Goal: Browse casually

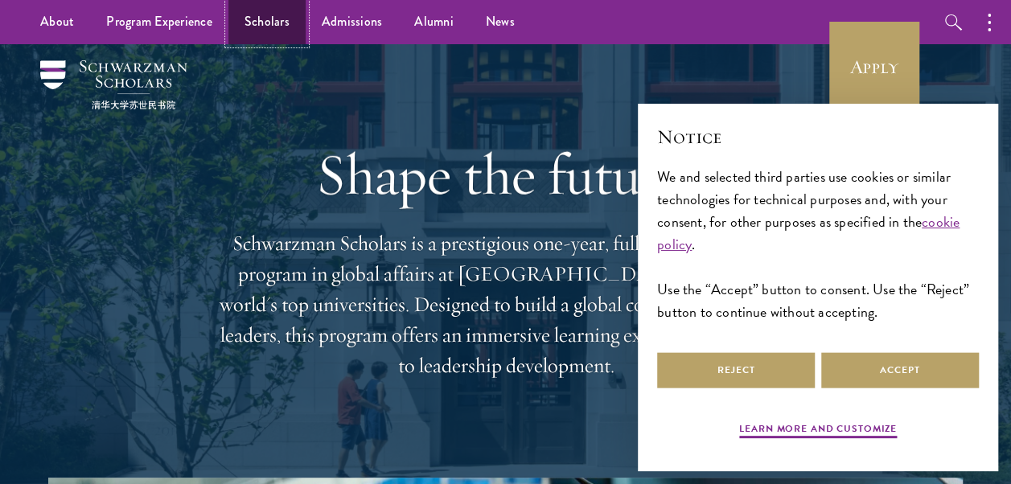
click at [286, 14] on link "Scholars" at bounding box center [266, 22] width 77 height 44
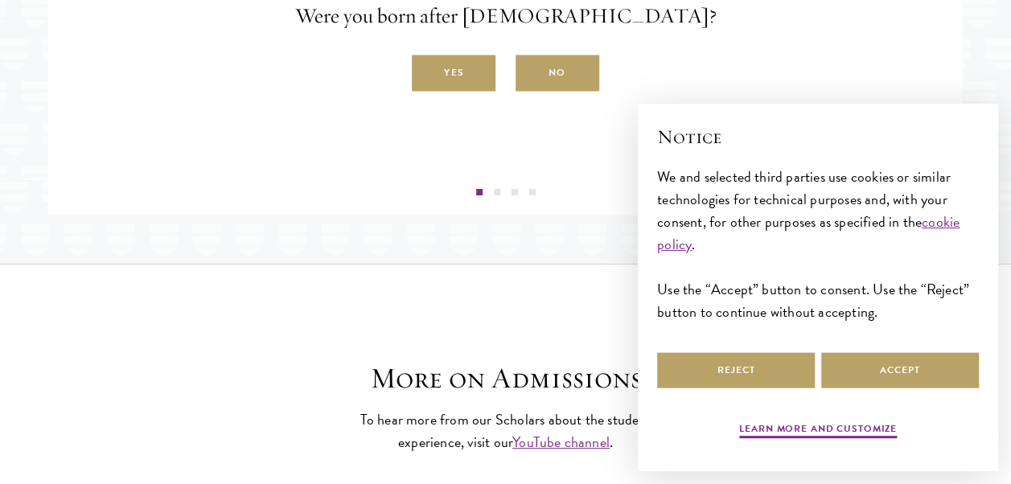
scroll to position [2807, 0]
click at [473, 91] on label "Yes" at bounding box center [454, 73] width 84 height 36
click at [426, 71] on input "Yes" at bounding box center [419, 63] width 14 height 14
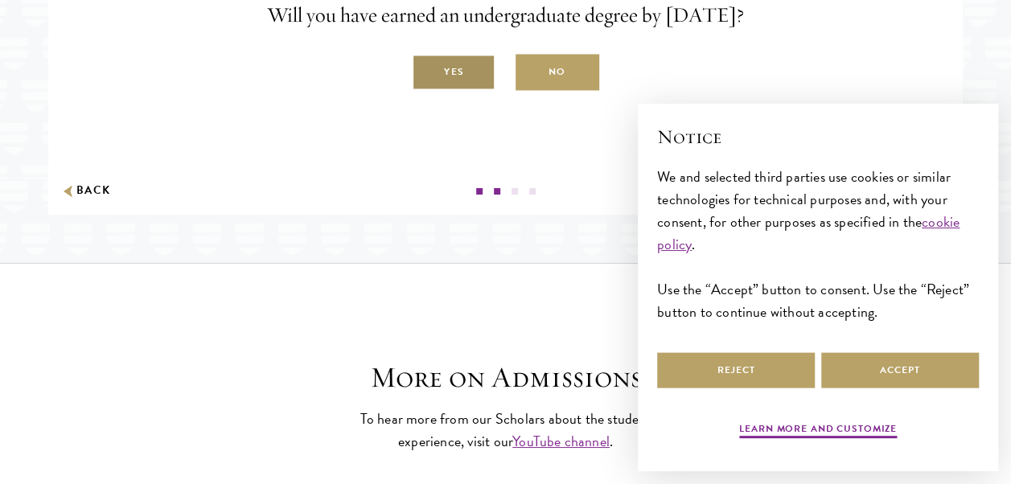
click at [491, 91] on label "Yes" at bounding box center [454, 73] width 84 height 36
click at [426, 71] on input "Yes" at bounding box center [419, 63] width 14 height 14
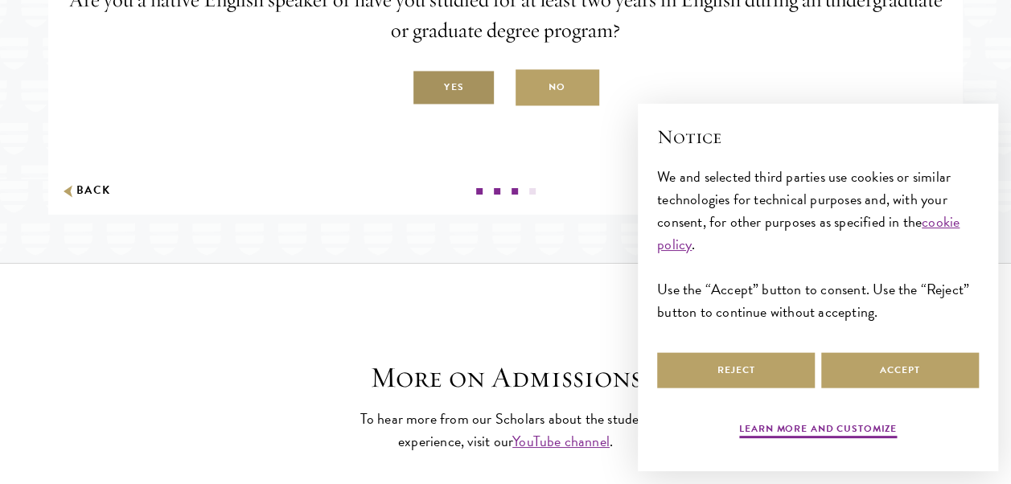
click at [446, 106] on label "Yes" at bounding box center [454, 88] width 84 height 36
click at [426, 86] on input "Yes" at bounding box center [419, 79] width 14 height 14
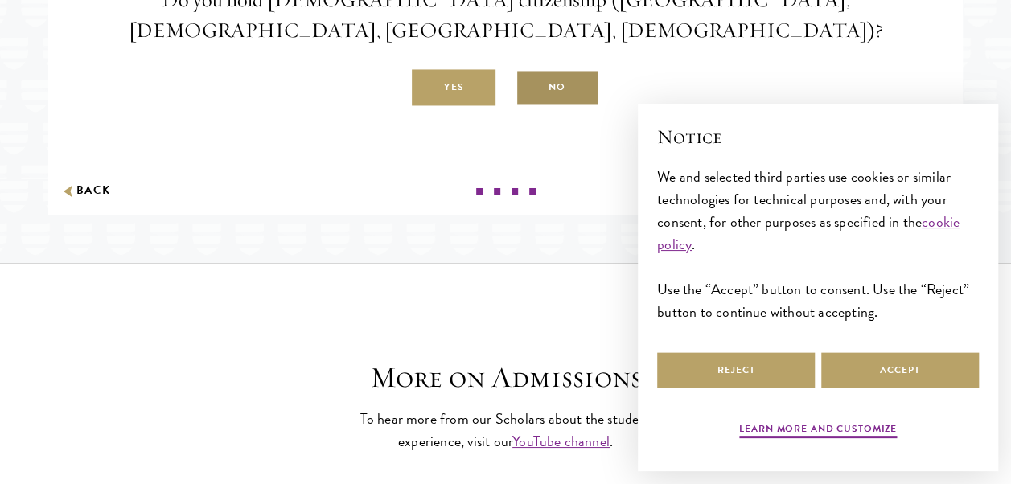
click at [548, 106] on label "No" at bounding box center [557, 88] width 84 height 36
click at [530, 86] on input "No" at bounding box center [522, 79] width 14 height 14
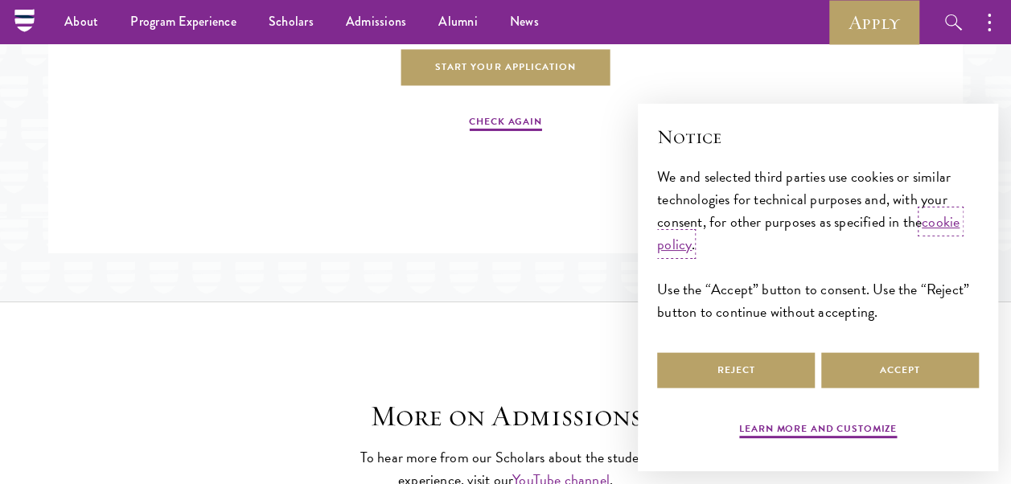
scroll to position [2717, 0]
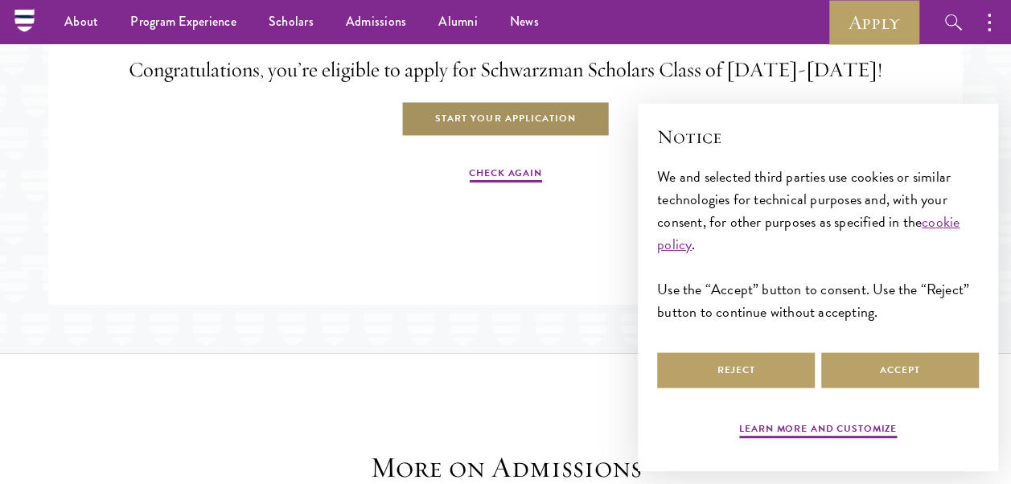
click at [465, 138] on link "Start Your Application" at bounding box center [505, 119] width 208 height 36
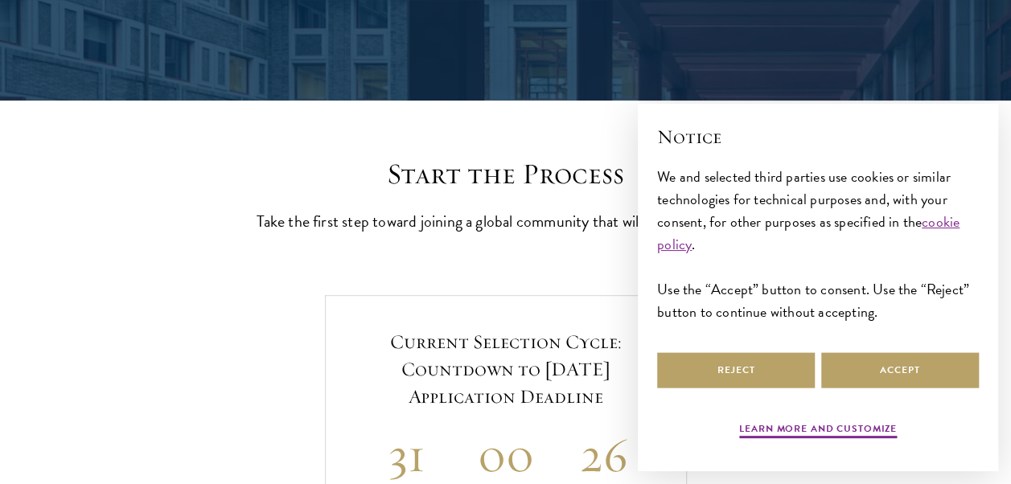
scroll to position [318, 0]
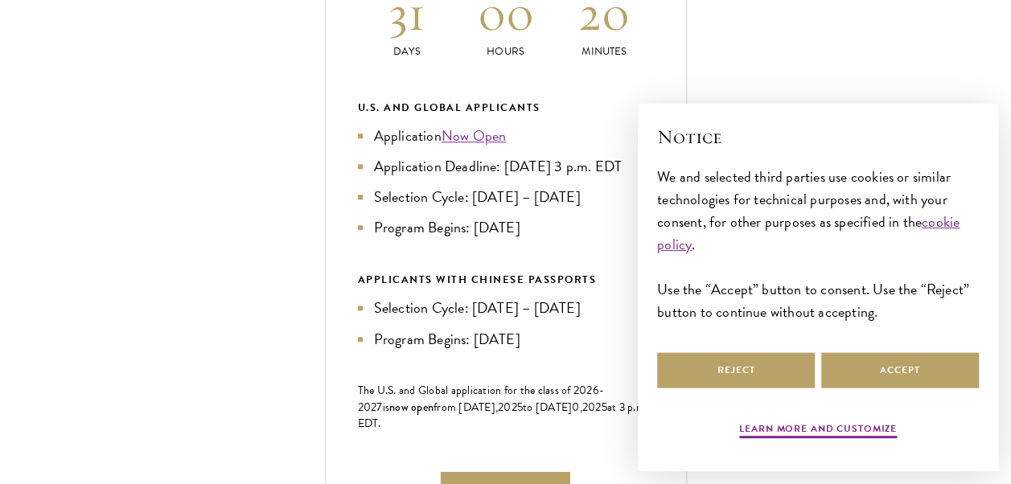
scroll to position [823, 0]
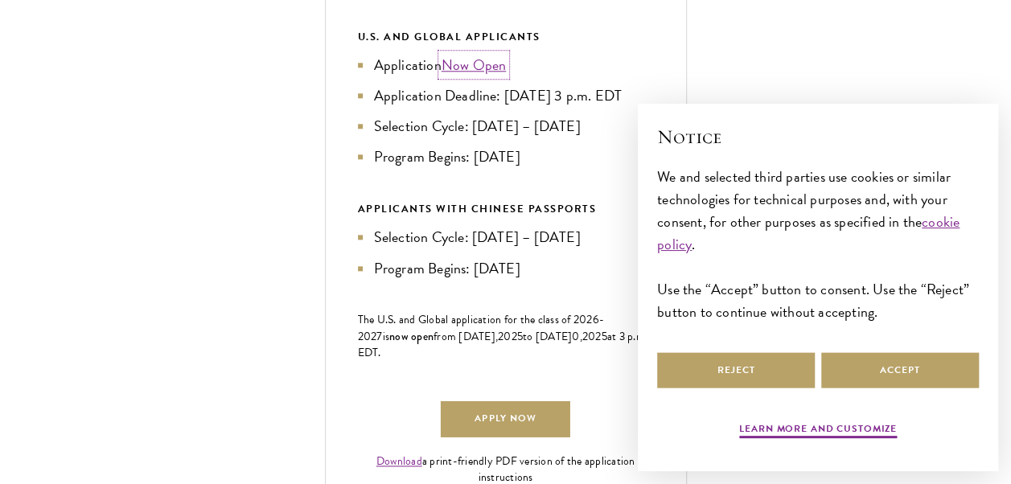
click at [471, 76] on link "Now Open" at bounding box center [473, 65] width 65 height 22
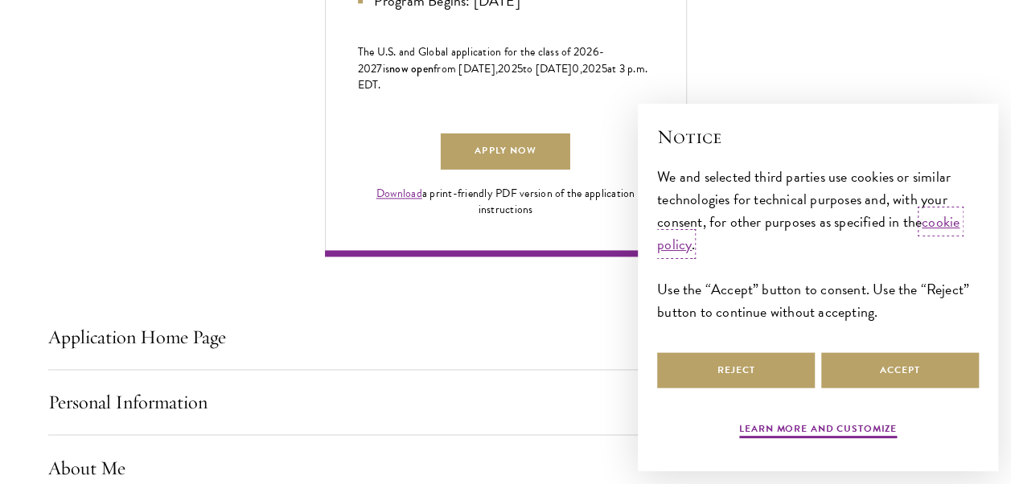
scroll to position [1094, 0]
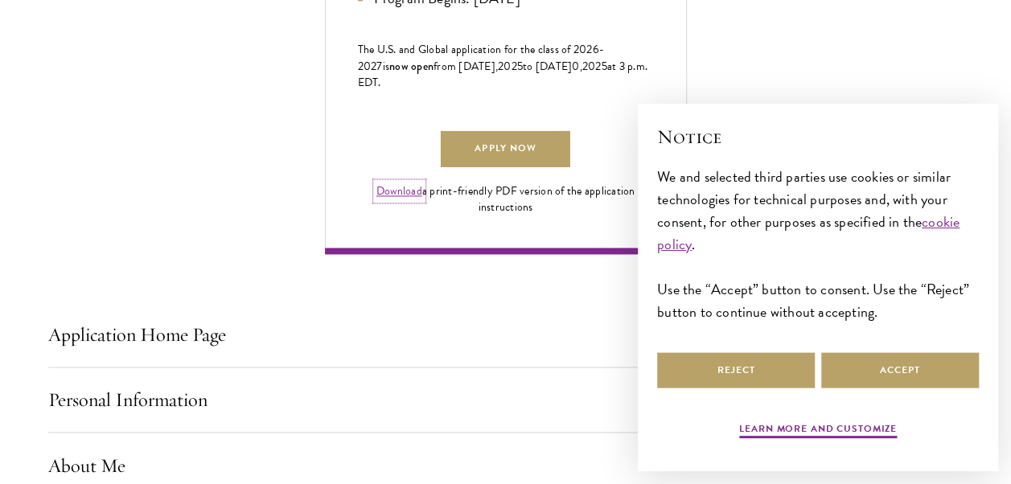
click at [407, 199] on link "Download" at bounding box center [399, 191] width 46 height 17
click at [507, 167] on link "Apply Now" at bounding box center [505, 149] width 129 height 36
